Goal: Complete application form

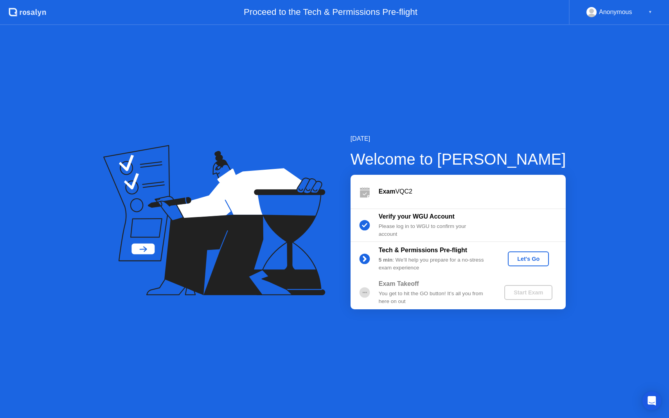
click at [526, 263] on button "Let's Go" at bounding box center [527, 258] width 41 height 15
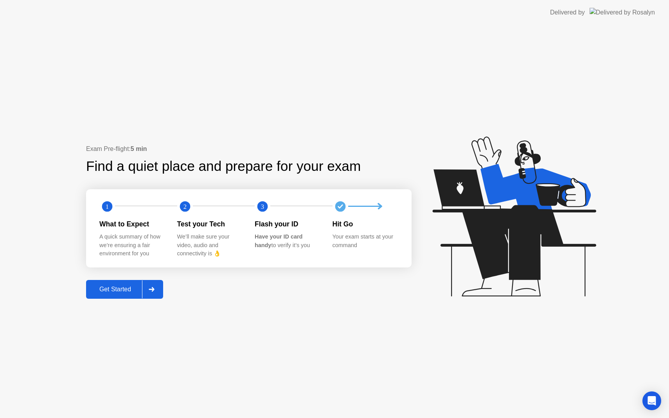
click at [125, 287] on div "Get Started" at bounding box center [115, 289] width 54 height 7
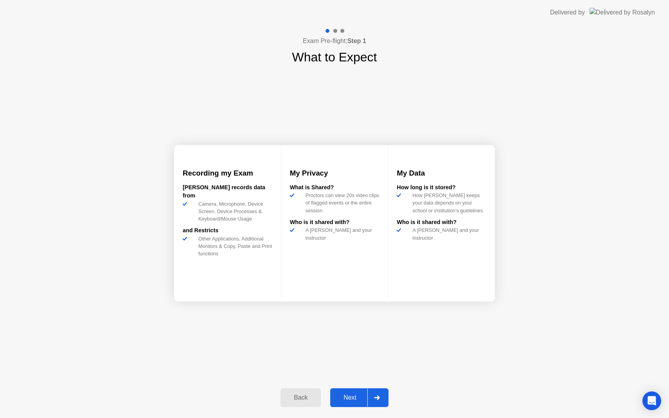
click at [350, 392] on button "Next" at bounding box center [359, 397] width 58 height 19
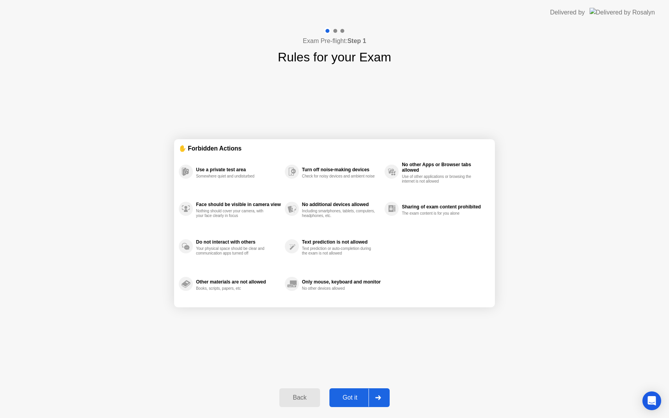
click at [352, 397] on div "Got it" at bounding box center [350, 397] width 37 height 7
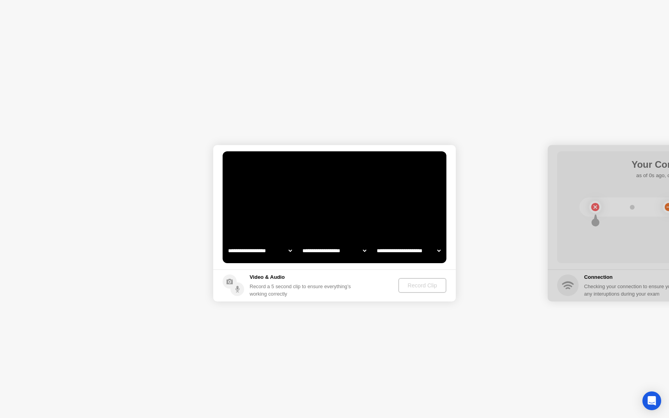
select select "**********"
select select "*******"
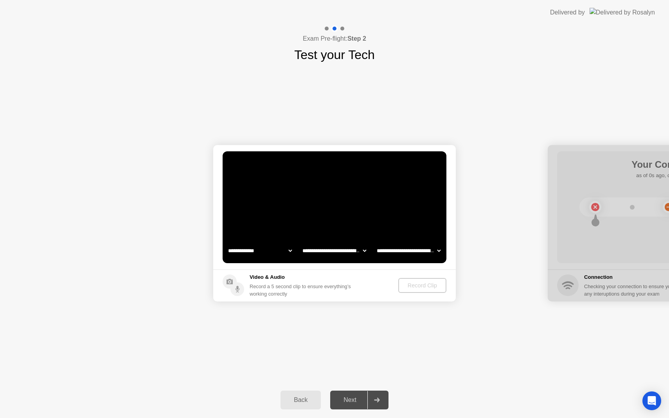
click at [273, 252] on select "**********" at bounding box center [259, 251] width 67 height 16
select select "**********"
click at [416, 287] on div "Record Clip" at bounding box center [423, 285] width 42 height 6
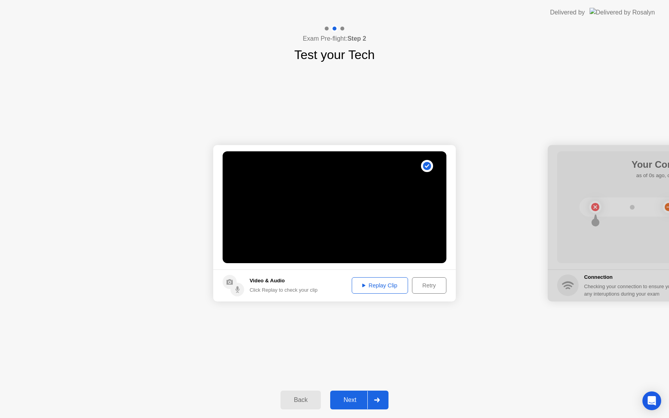
click at [355, 394] on button "Next" at bounding box center [359, 400] width 58 height 19
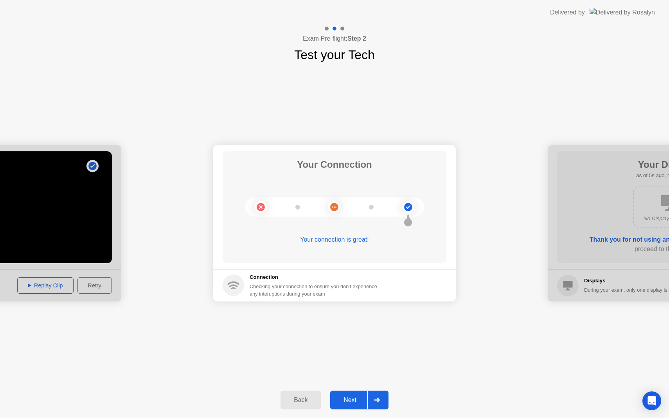
click at [351, 400] on div "Next" at bounding box center [349, 399] width 35 height 7
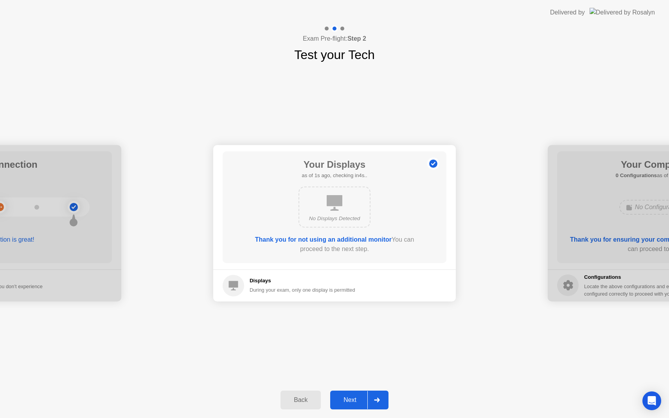
click at [362, 397] on div "Next" at bounding box center [349, 399] width 35 height 7
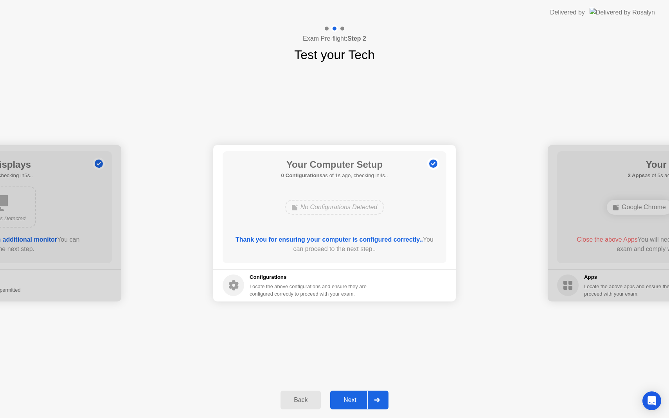
click at [362, 397] on div "Next" at bounding box center [349, 399] width 35 height 7
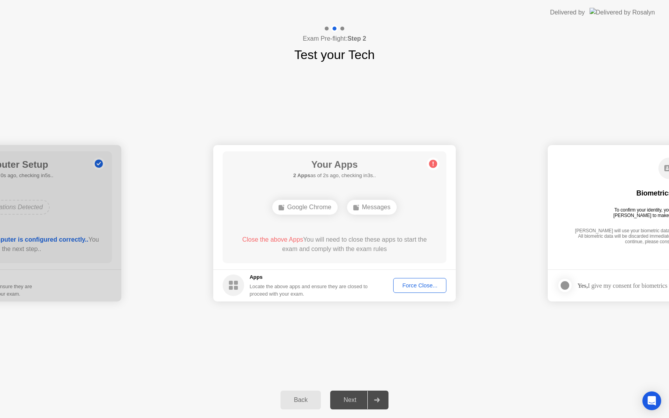
click at [409, 285] on div "Force Close..." at bounding box center [420, 285] width 48 height 6
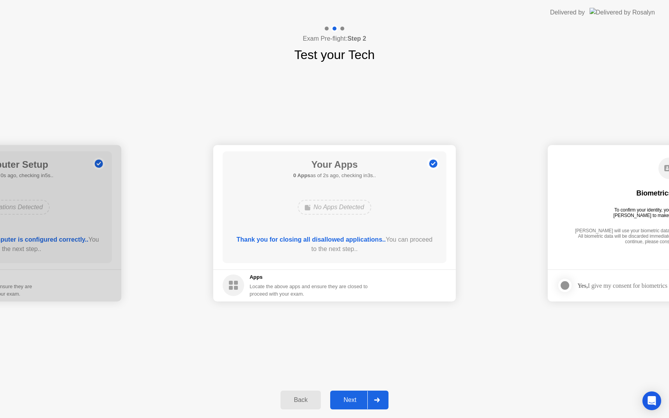
click at [357, 394] on button "Next" at bounding box center [359, 400] width 58 height 19
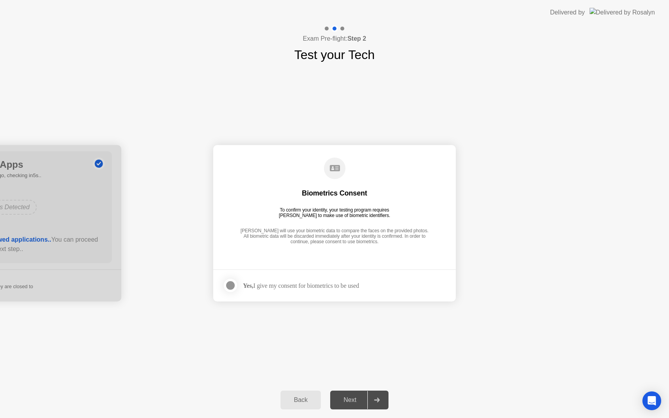
click at [281, 294] on footer "Yes, I give my consent for biometrics to be used" at bounding box center [334, 285] width 242 height 32
click at [281, 287] on div "Yes, I give my consent for biometrics to be used" at bounding box center [301, 285] width 116 height 7
click at [229, 285] on div at bounding box center [230, 285] width 9 height 9
click at [362, 400] on div "Next" at bounding box center [349, 399] width 35 height 7
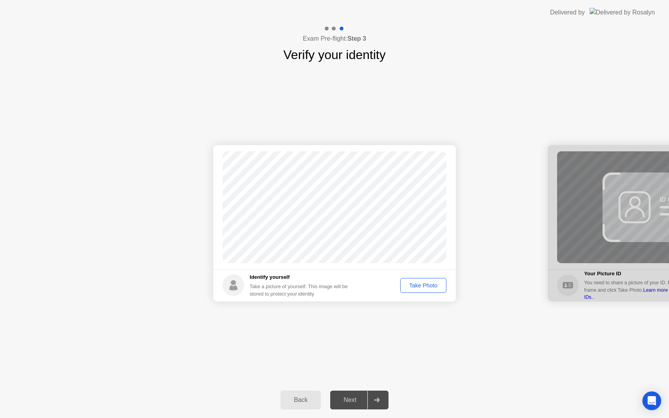
click at [429, 286] on div "Take Photo" at bounding box center [423, 285] width 41 height 6
click at [353, 397] on div "Next" at bounding box center [349, 399] width 35 height 7
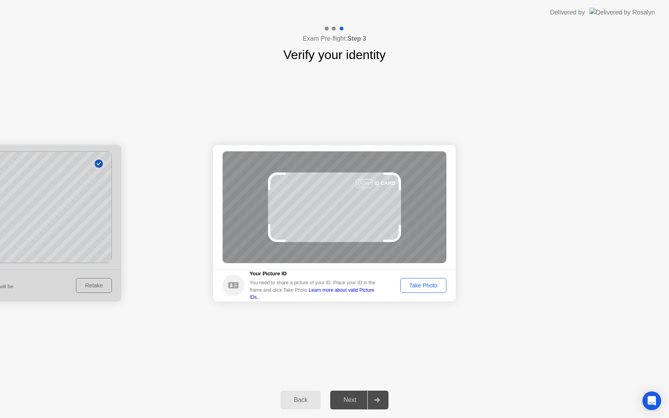
click at [420, 287] on div "Take Photo" at bounding box center [423, 285] width 41 height 6
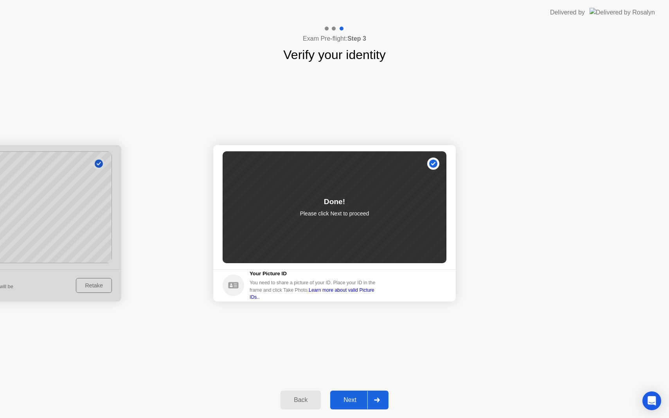
click at [350, 396] on div "Next" at bounding box center [349, 399] width 35 height 7
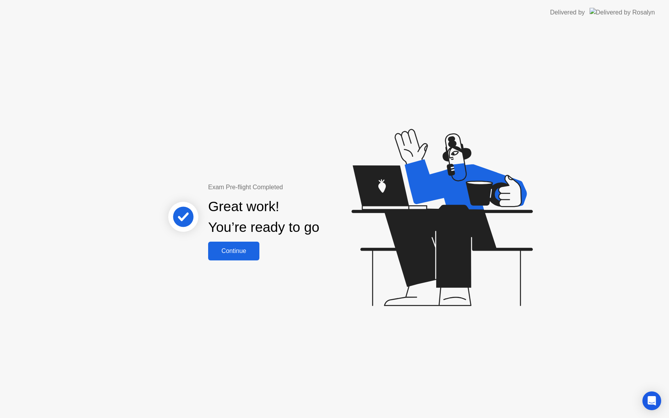
click at [243, 252] on div "Continue" at bounding box center [233, 250] width 47 height 7
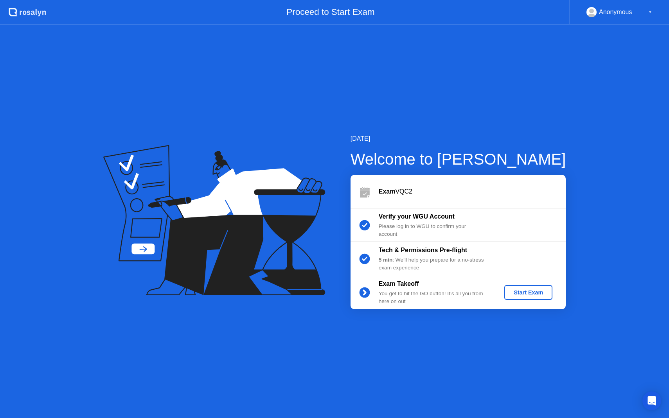
click at [543, 297] on button "Start Exam" at bounding box center [528, 292] width 48 height 15
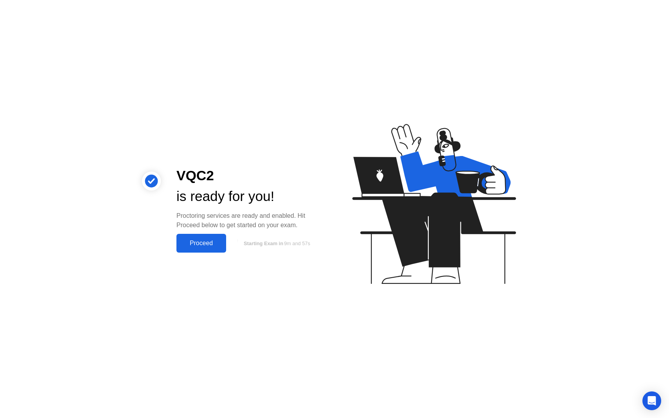
click at [216, 249] on button "Proceed" at bounding box center [201, 243] width 50 height 19
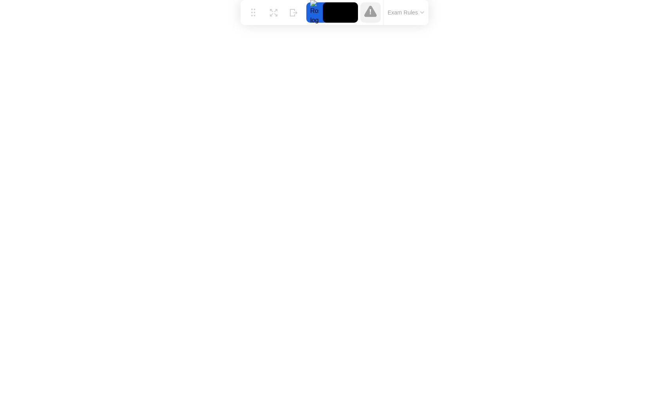
click at [412, 11] on button "Exam Rules" at bounding box center [405, 12] width 41 height 7
